Goal: Find specific page/section: Find specific page/section

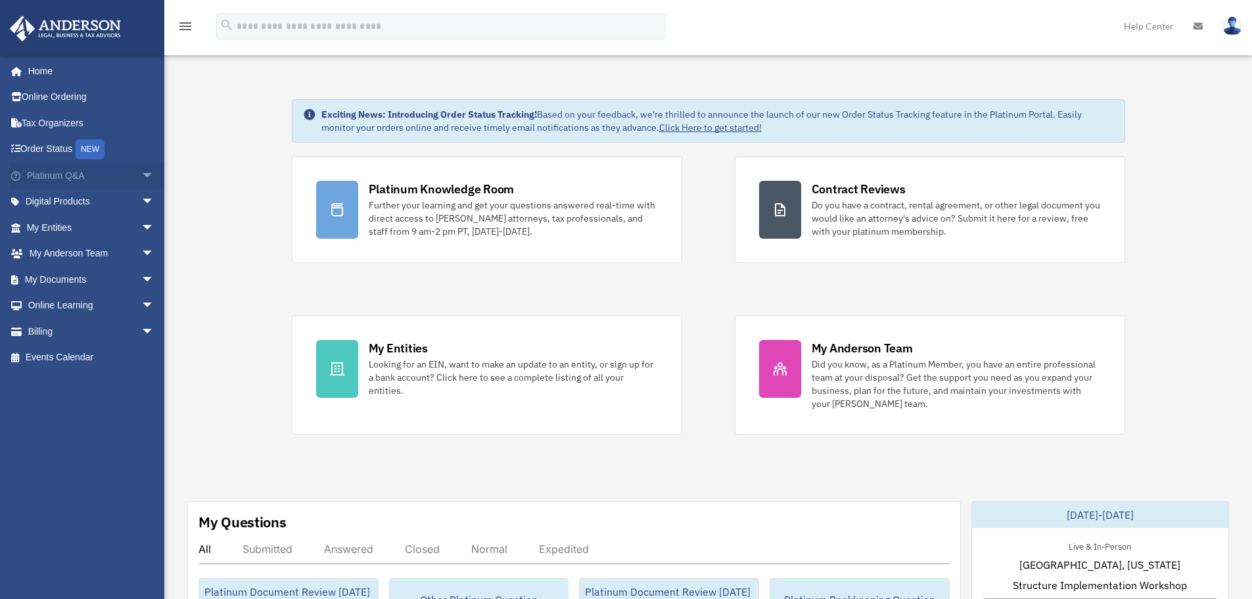
click at [141, 177] on span "arrow_drop_down" at bounding box center [154, 175] width 26 height 27
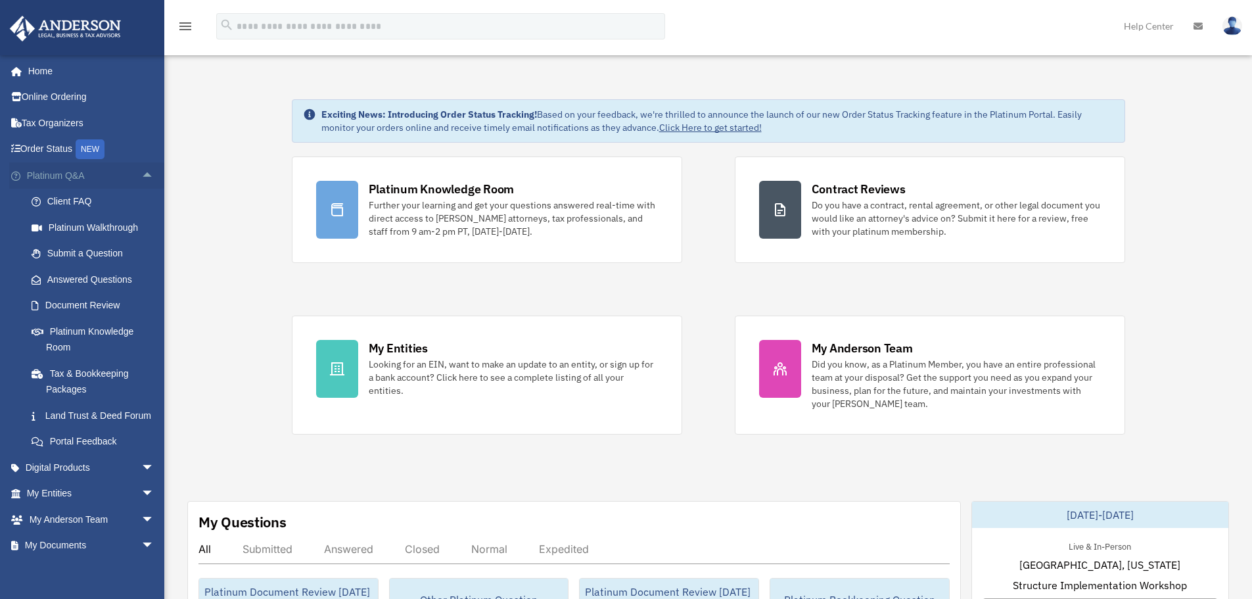
click at [78, 172] on link "Platinum Q&A arrow_drop_up" at bounding box center [91, 175] width 165 height 26
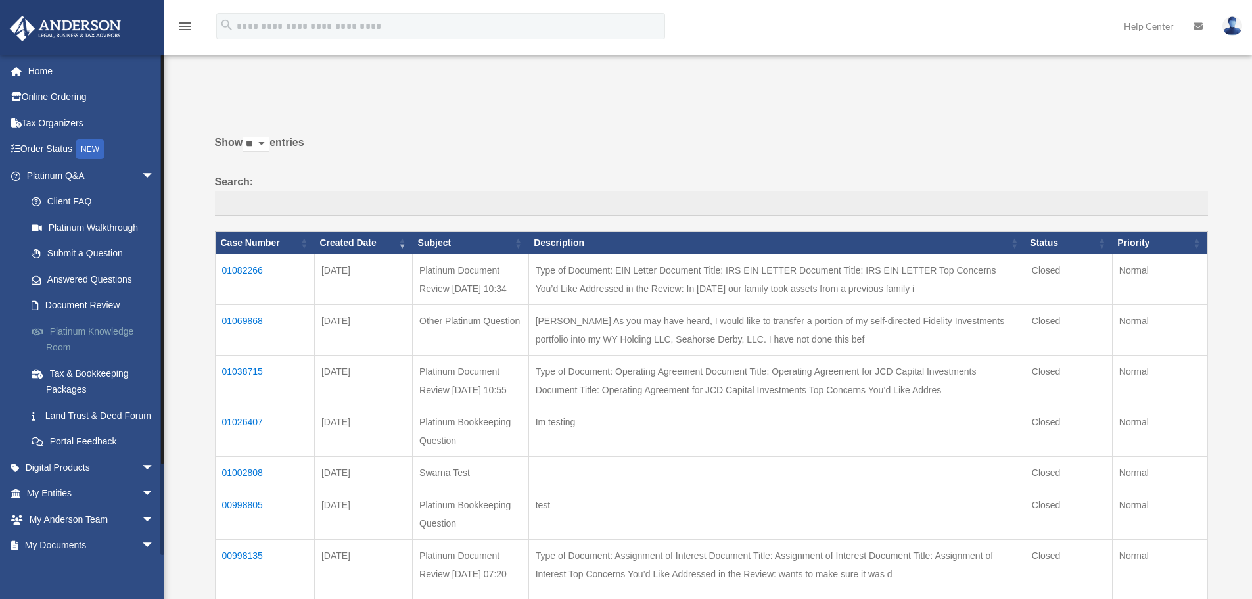
click at [104, 327] on link "Platinum Knowledge Room" at bounding box center [96, 339] width 156 height 42
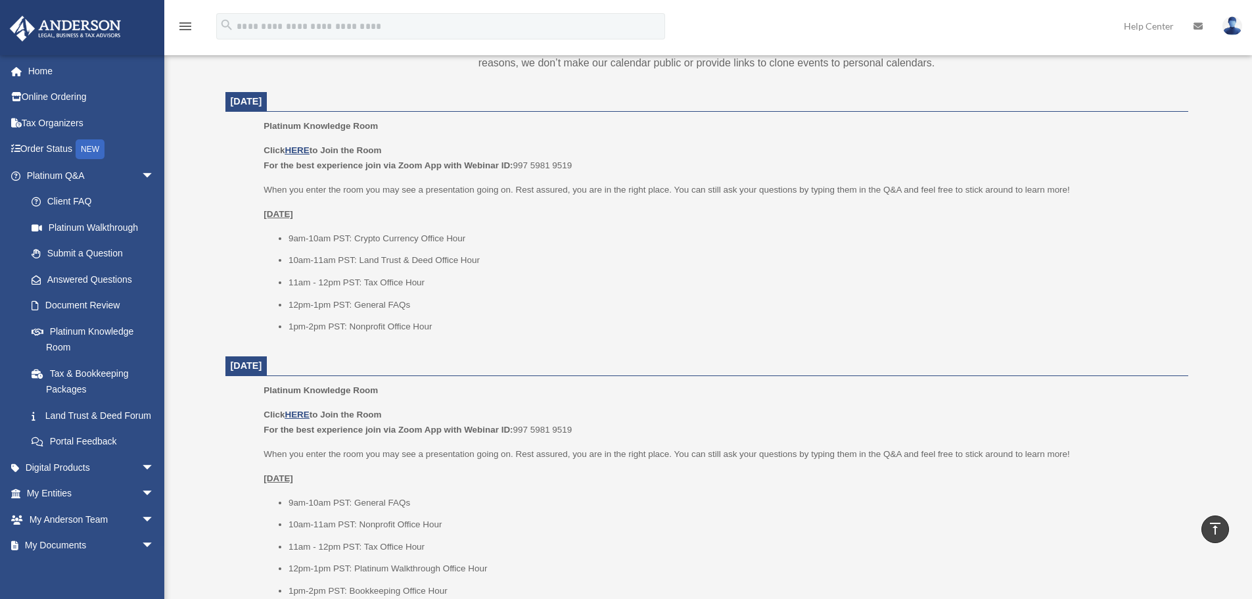
scroll to position [526, 0]
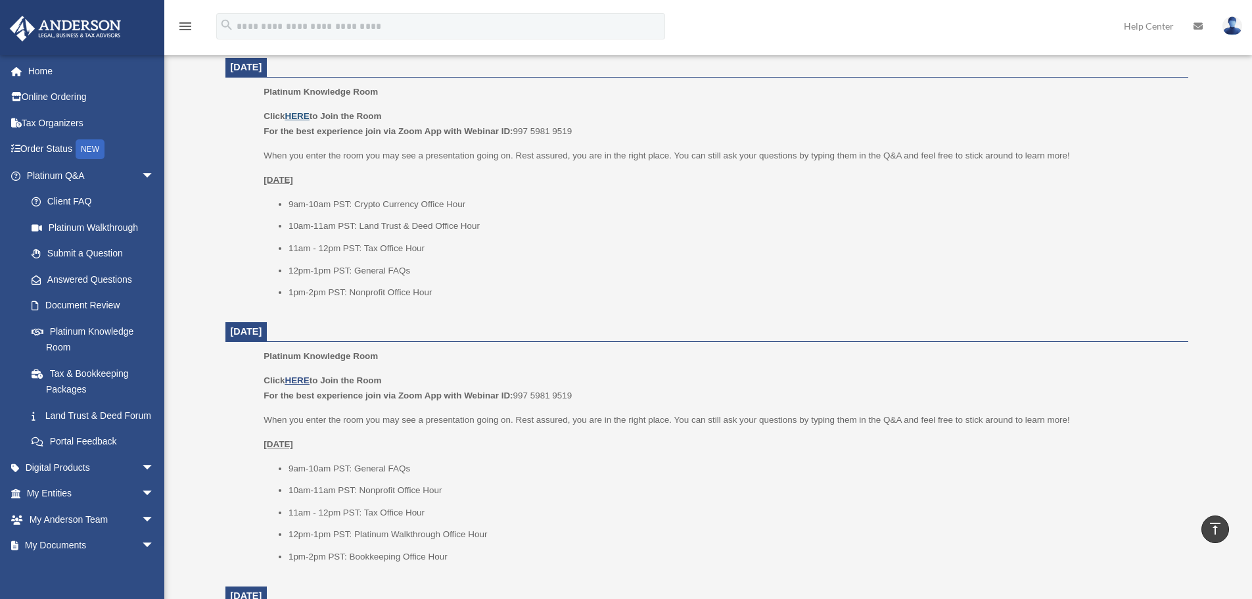
click at [297, 114] on u "HERE" at bounding box center [297, 116] width 24 height 10
